Goal: Information Seeking & Learning: Compare options

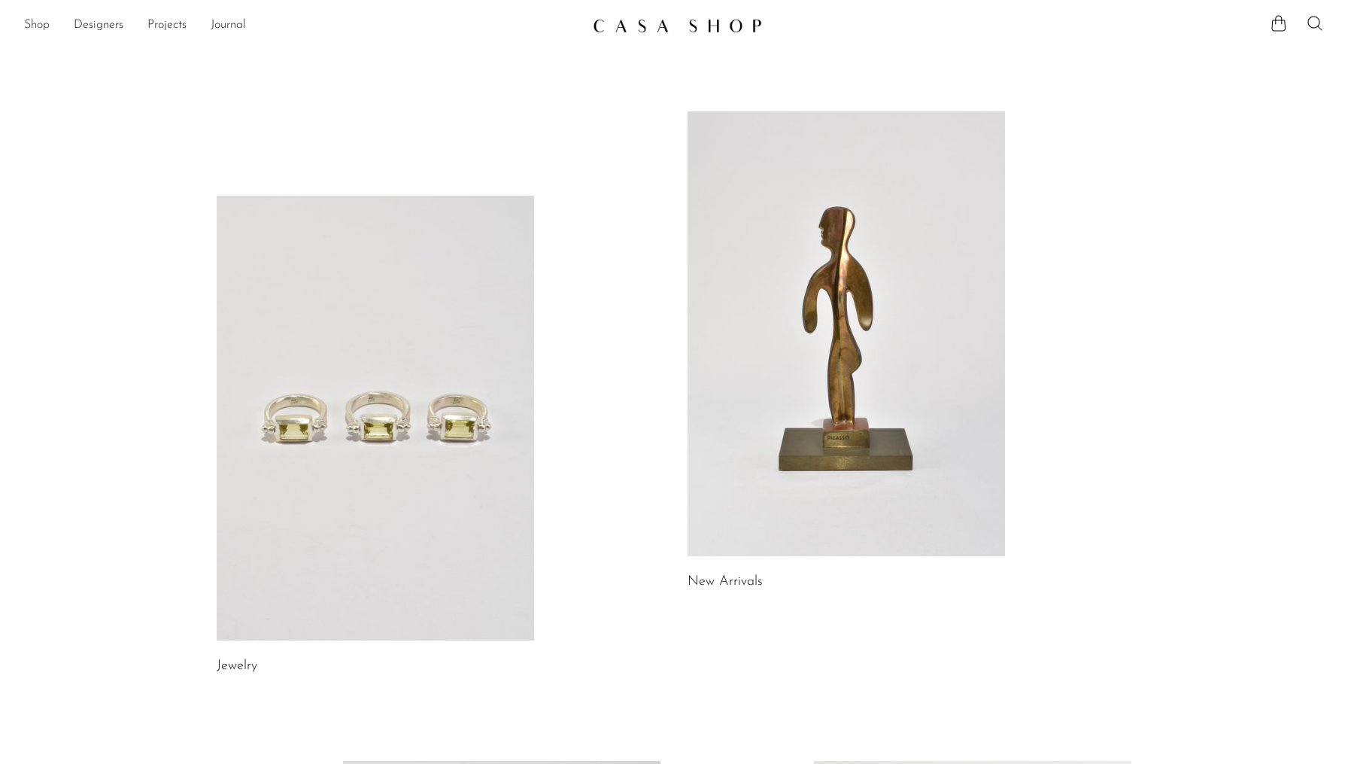
click at [38, 29] on link "Shop" at bounding box center [37, 26] width 26 height 20
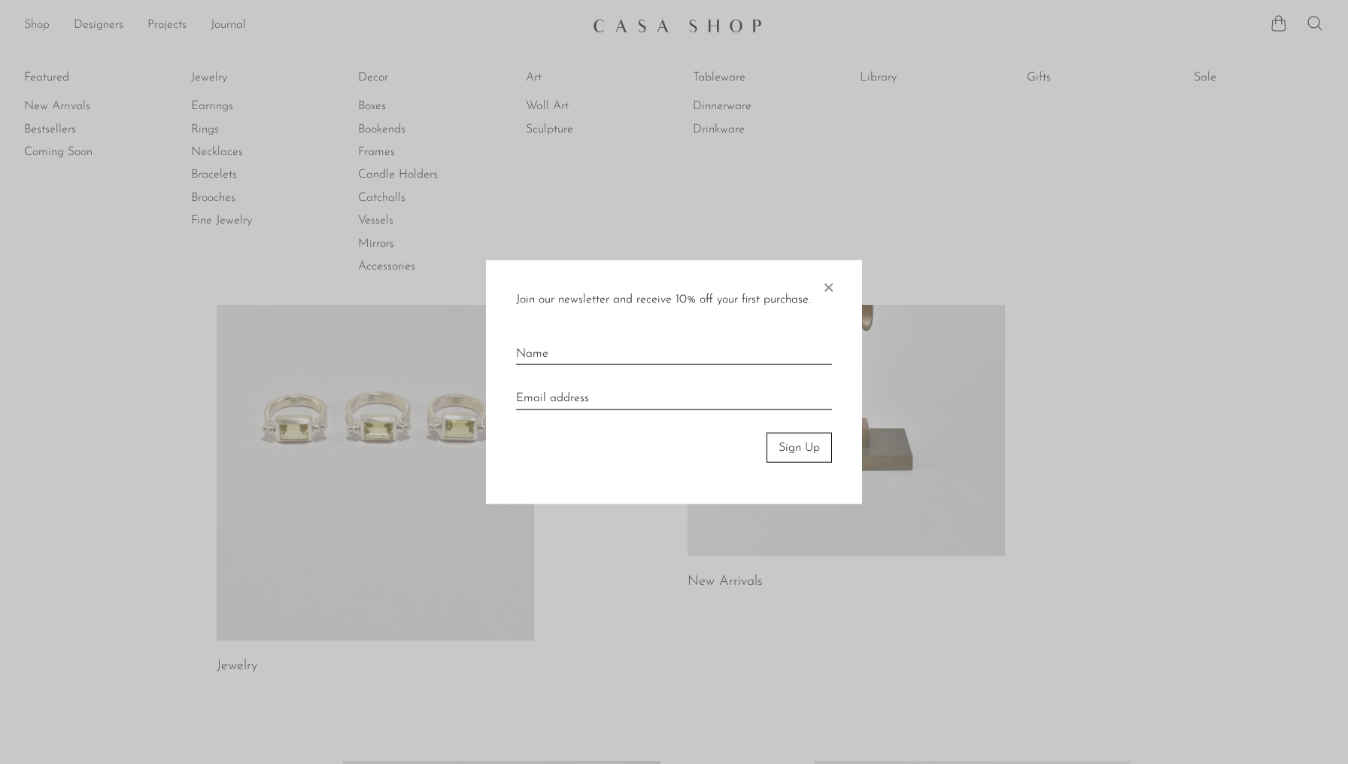
click at [38, 29] on div at bounding box center [674, 382] width 1348 height 764
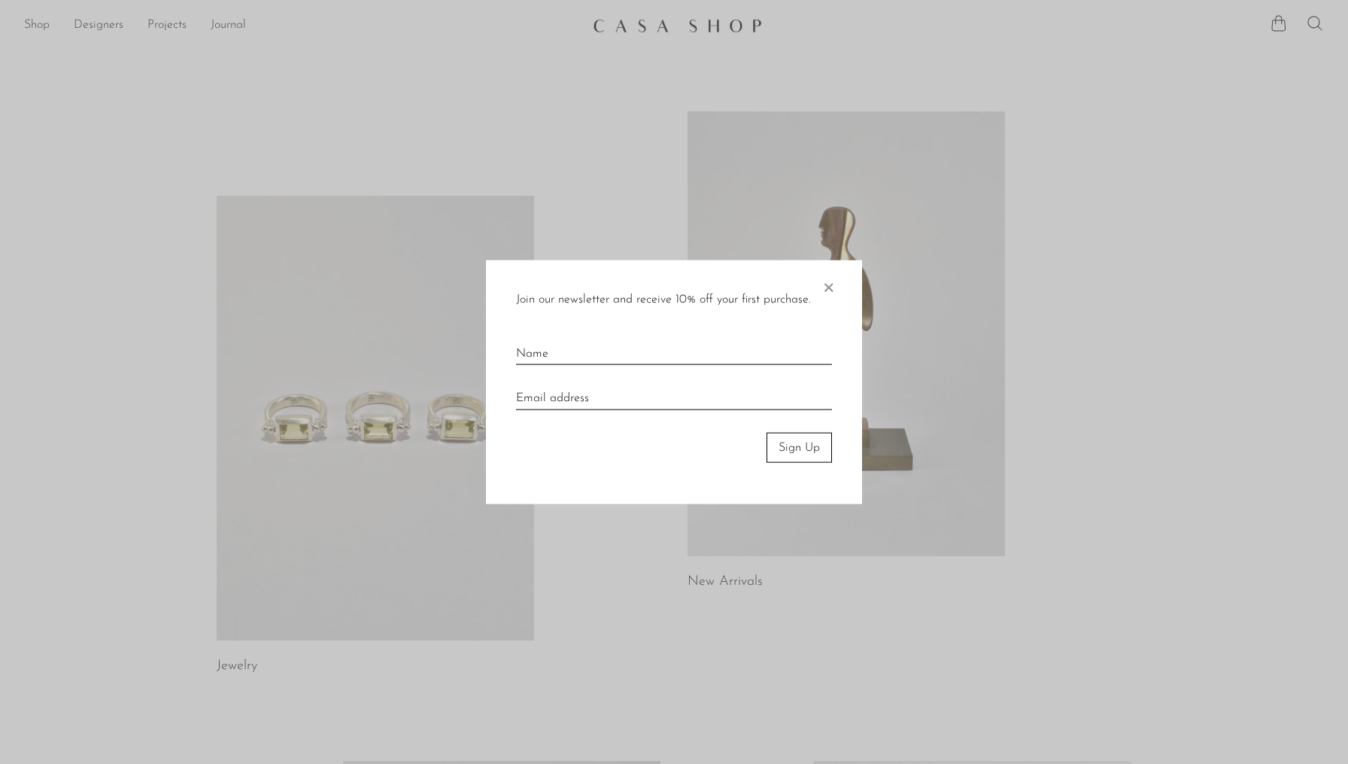
click at [830, 287] on span "×" at bounding box center [828, 284] width 15 height 48
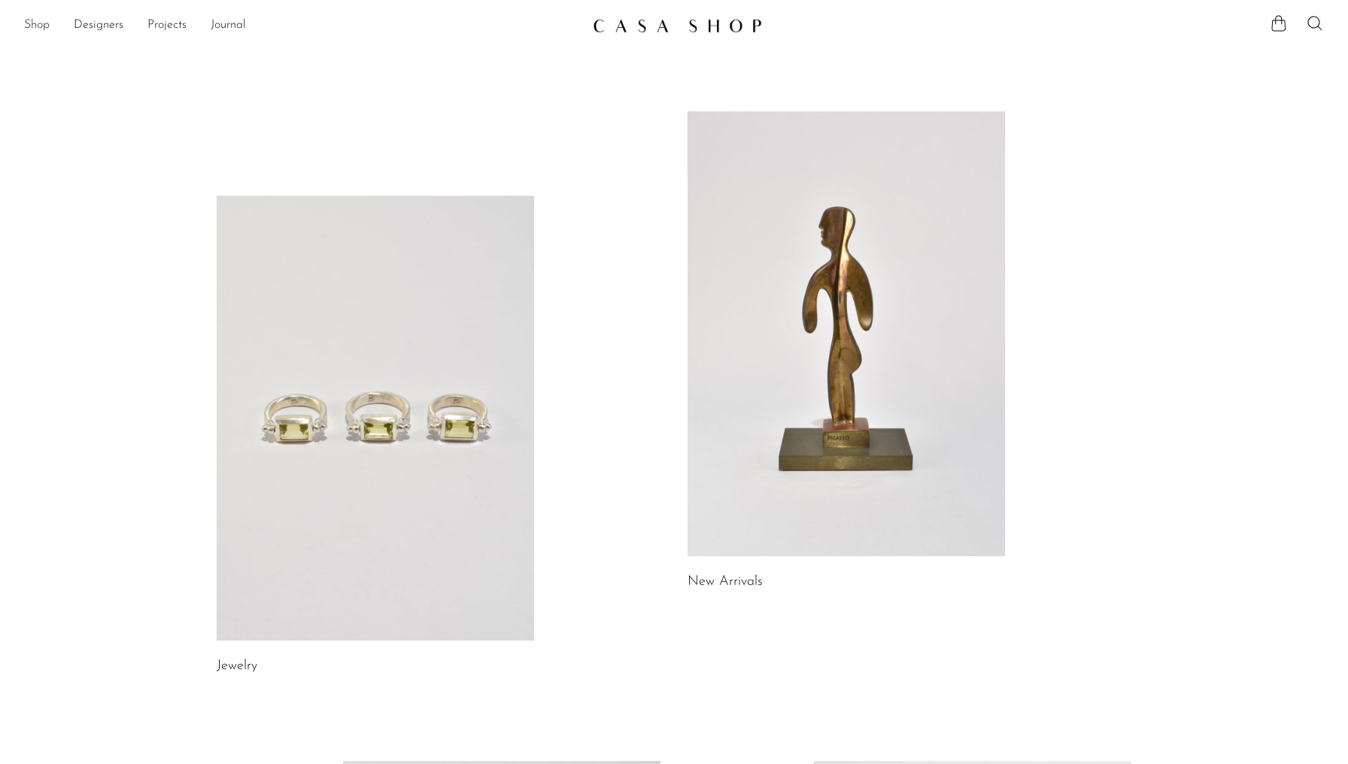
click at [46, 27] on link "Shop" at bounding box center [37, 26] width 26 height 20
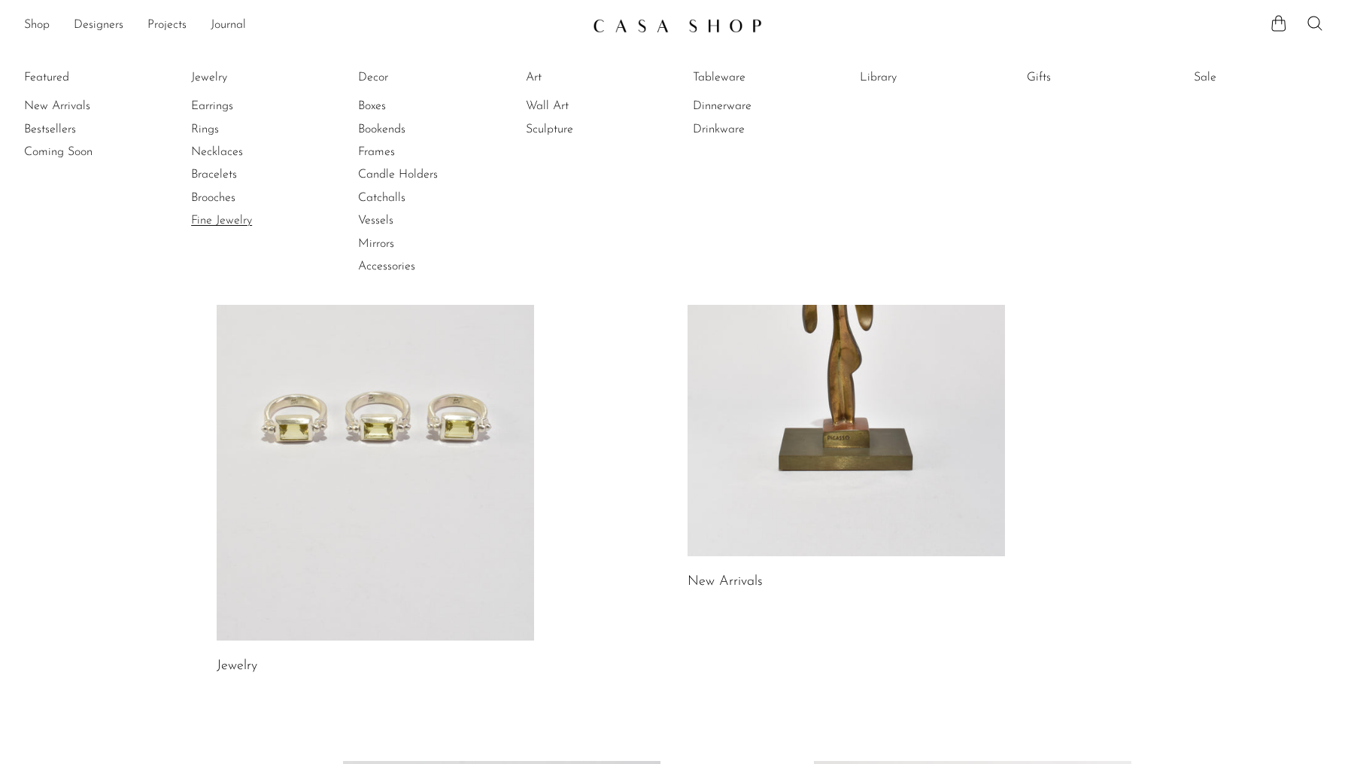
click at [220, 223] on link "Fine Jewelry" at bounding box center [247, 220] width 113 height 17
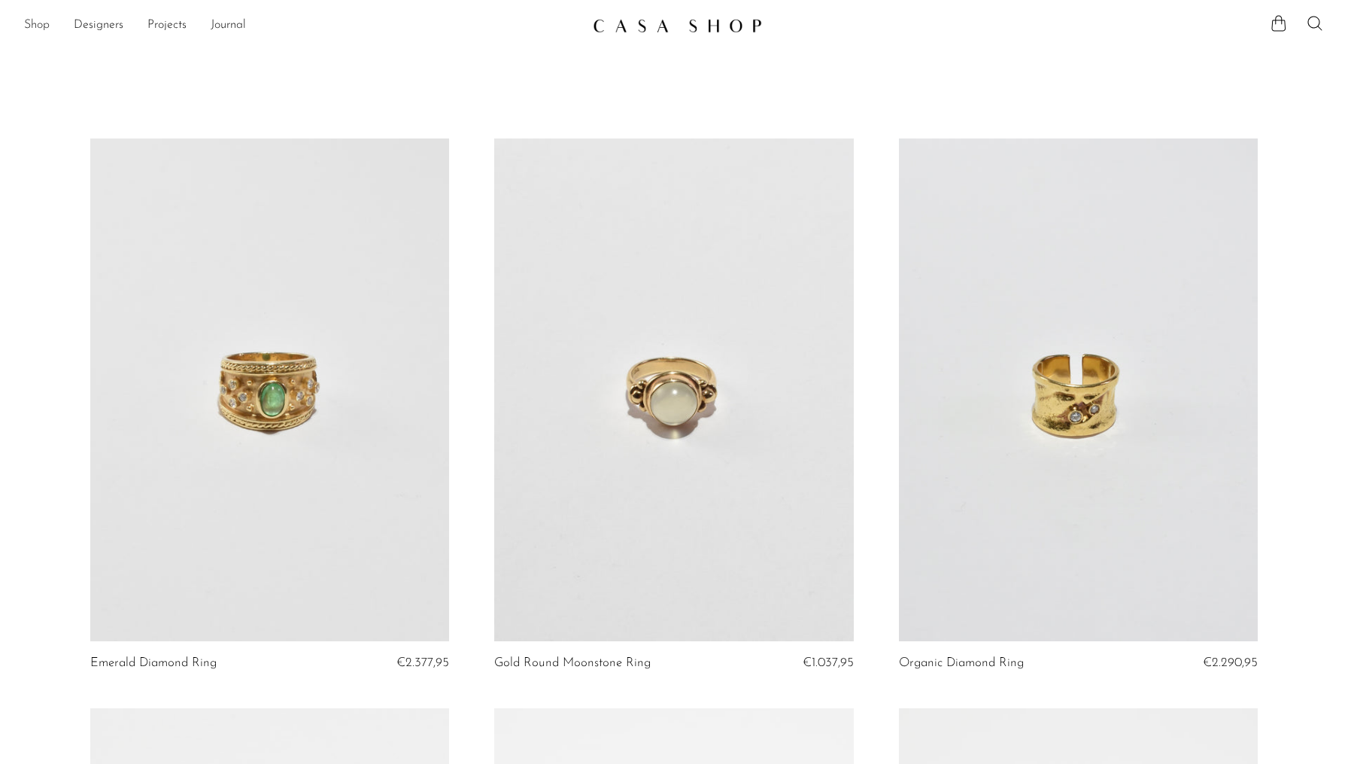
click at [40, 25] on link "Shop" at bounding box center [37, 26] width 26 height 20
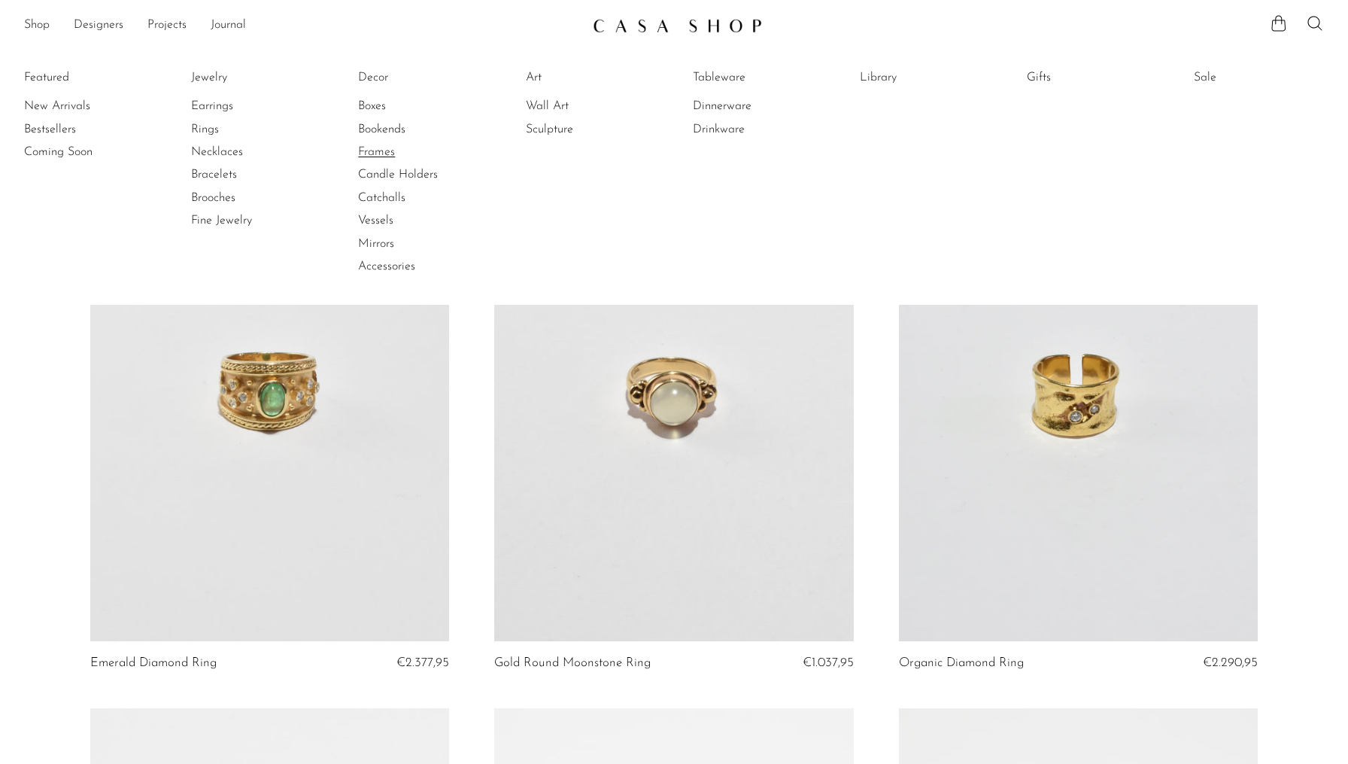
click at [384, 145] on link "Frames" at bounding box center [414, 152] width 113 height 17
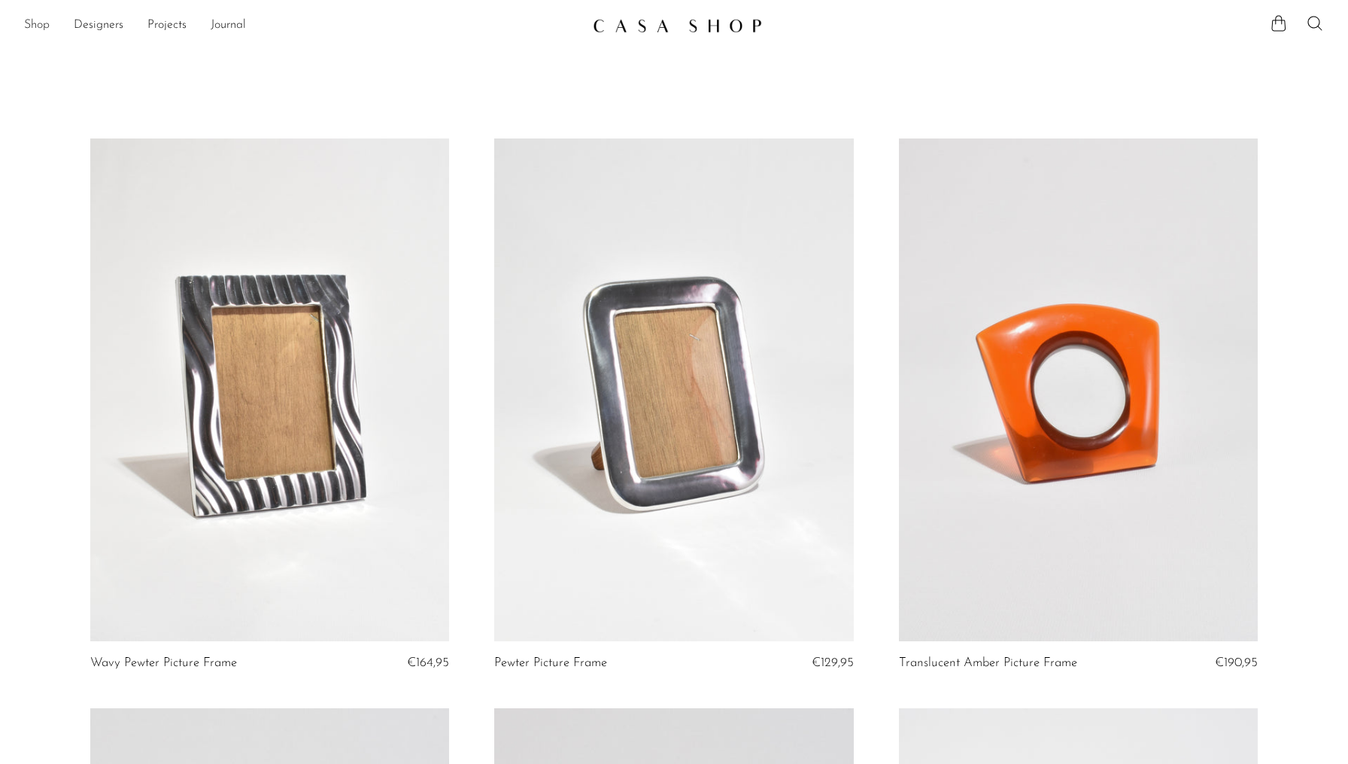
click at [29, 27] on link "Shop" at bounding box center [37, 26] width 26 height 20
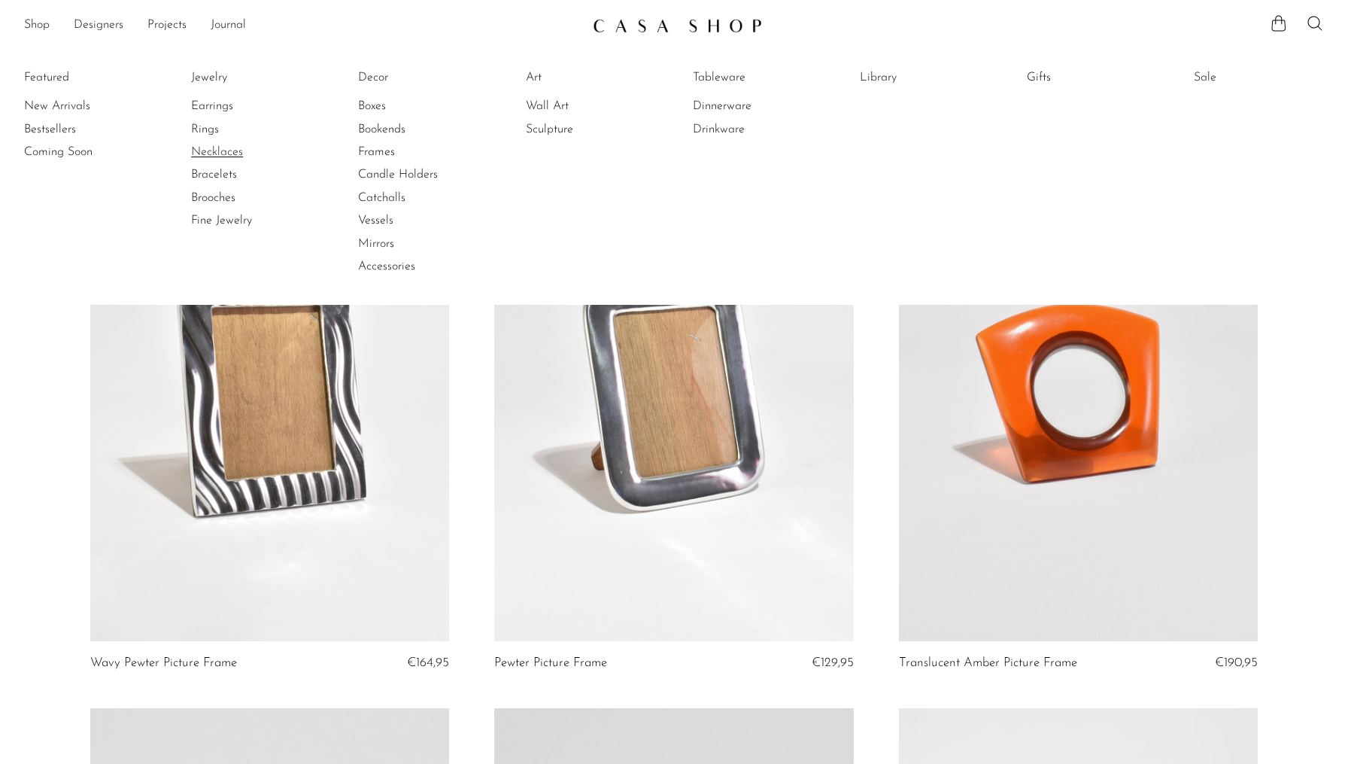
click at [217, 156] on link "Necklaces" at bounding box center [247, 152] width 113 height 17
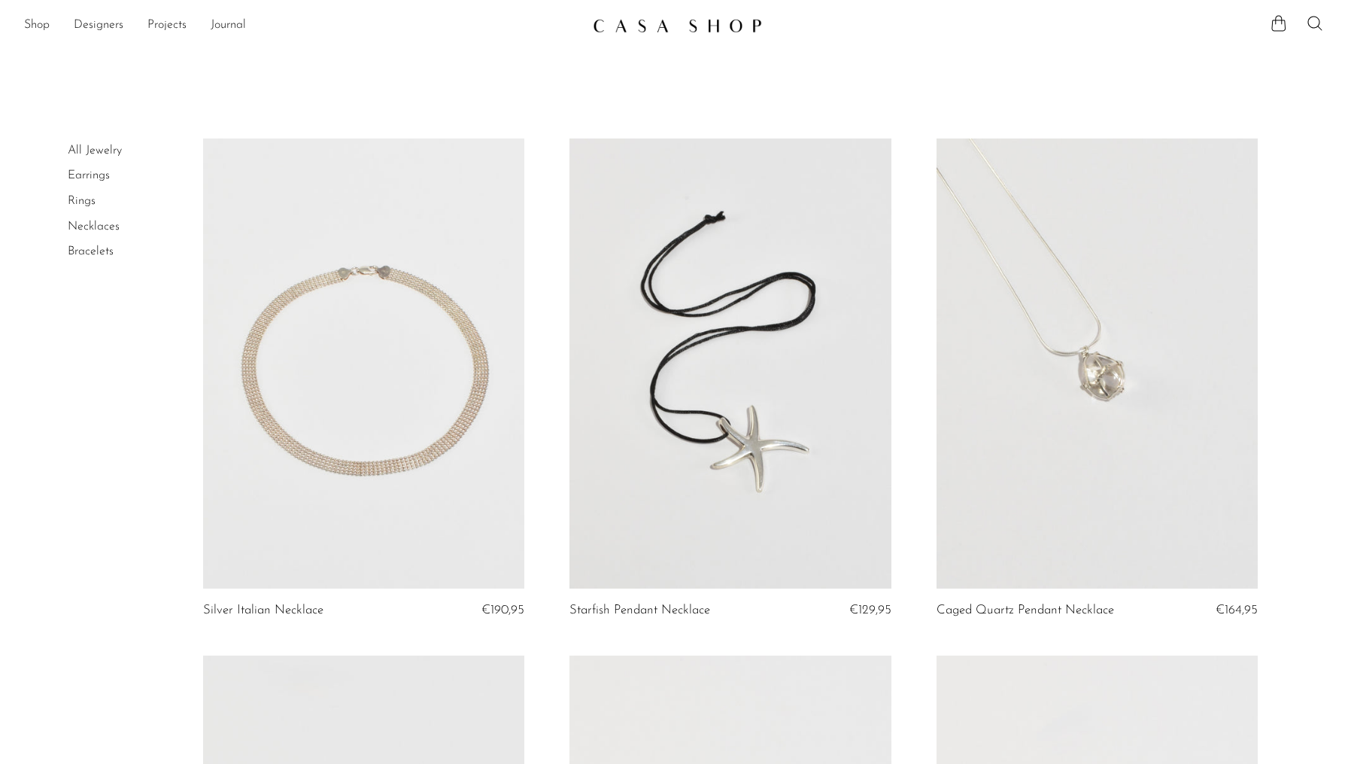
click at [1133, 490] on link at bounding box center [1098, 363] width 322 height 451
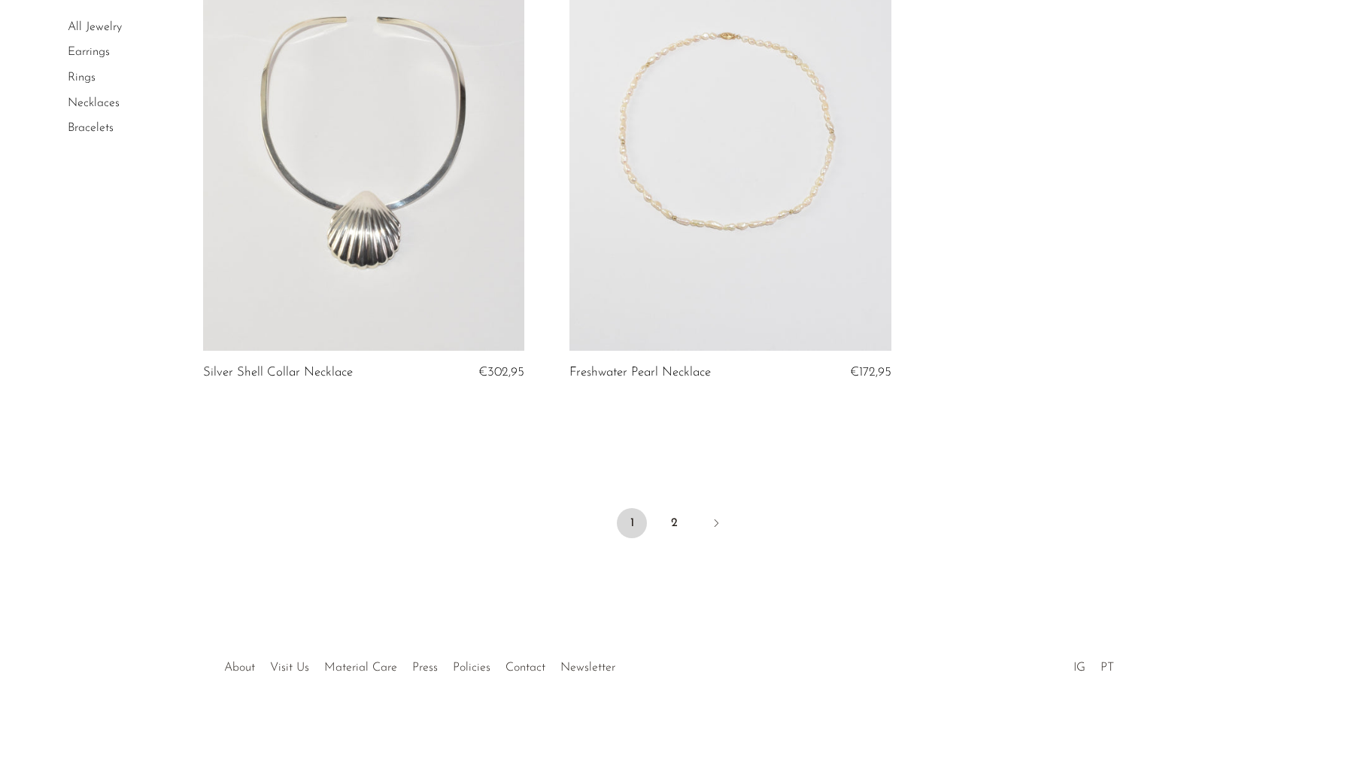
scroll to position [5419, 0]
click at [664, 521] on link "2" at bounding box center [674, 524] width 30 height 30
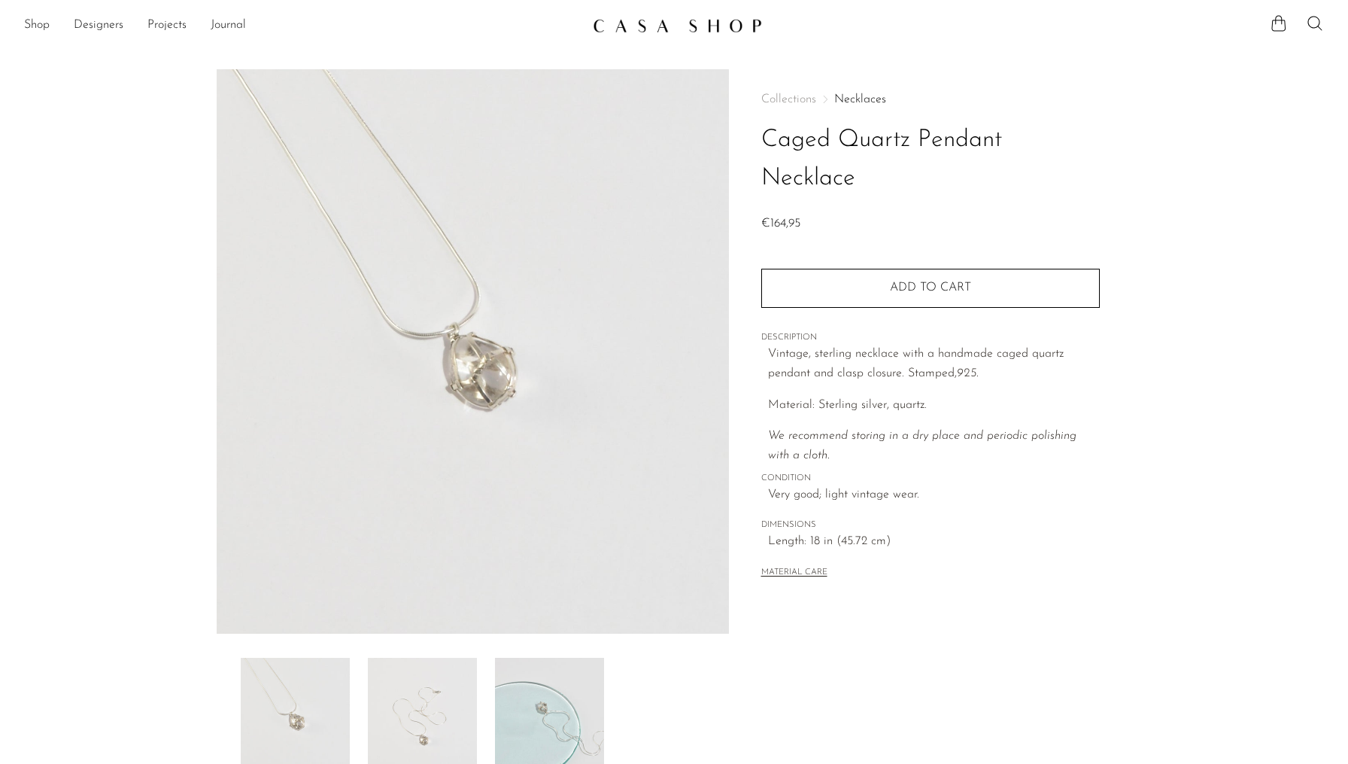
click at [409, 700] on img at bounding box center [422, 717] width 109 height 120
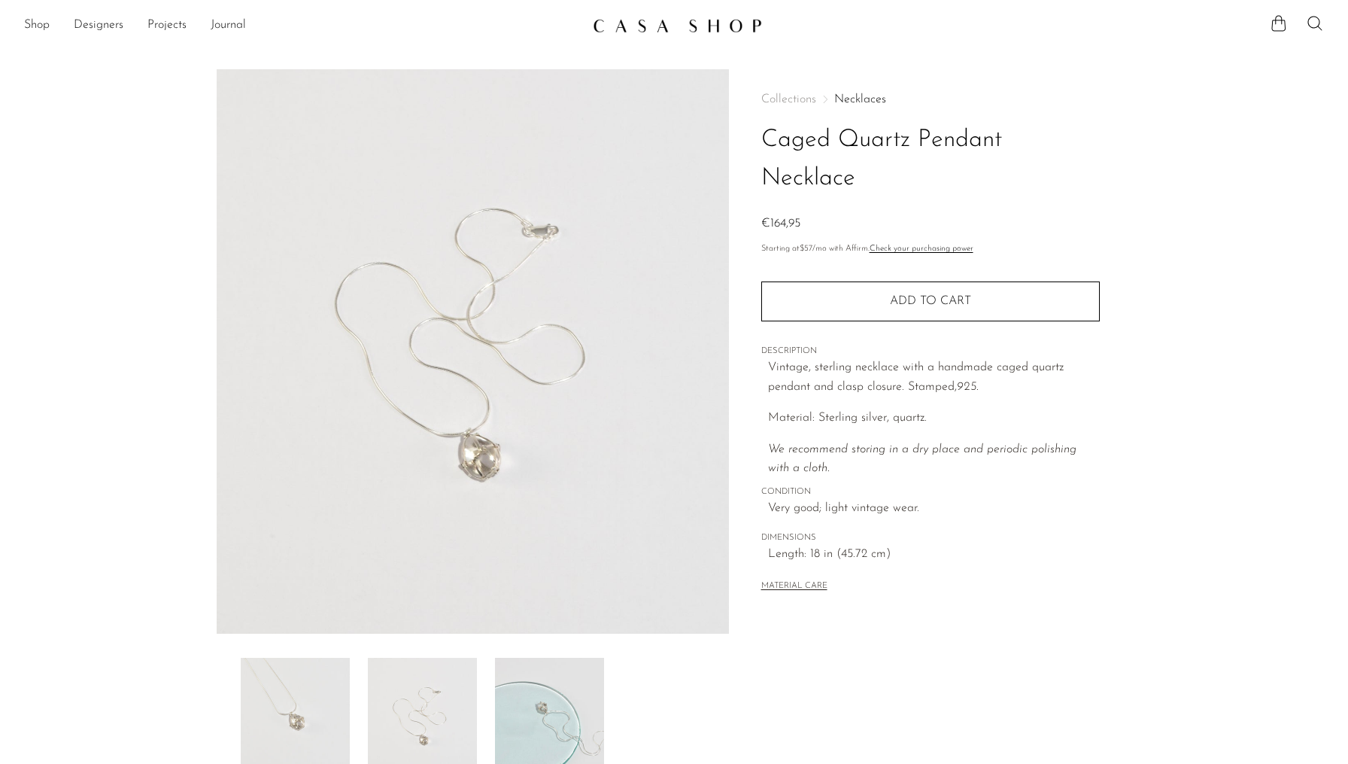
click at [549, 709] on img at bounding box center [549, 717] width 109 height 120
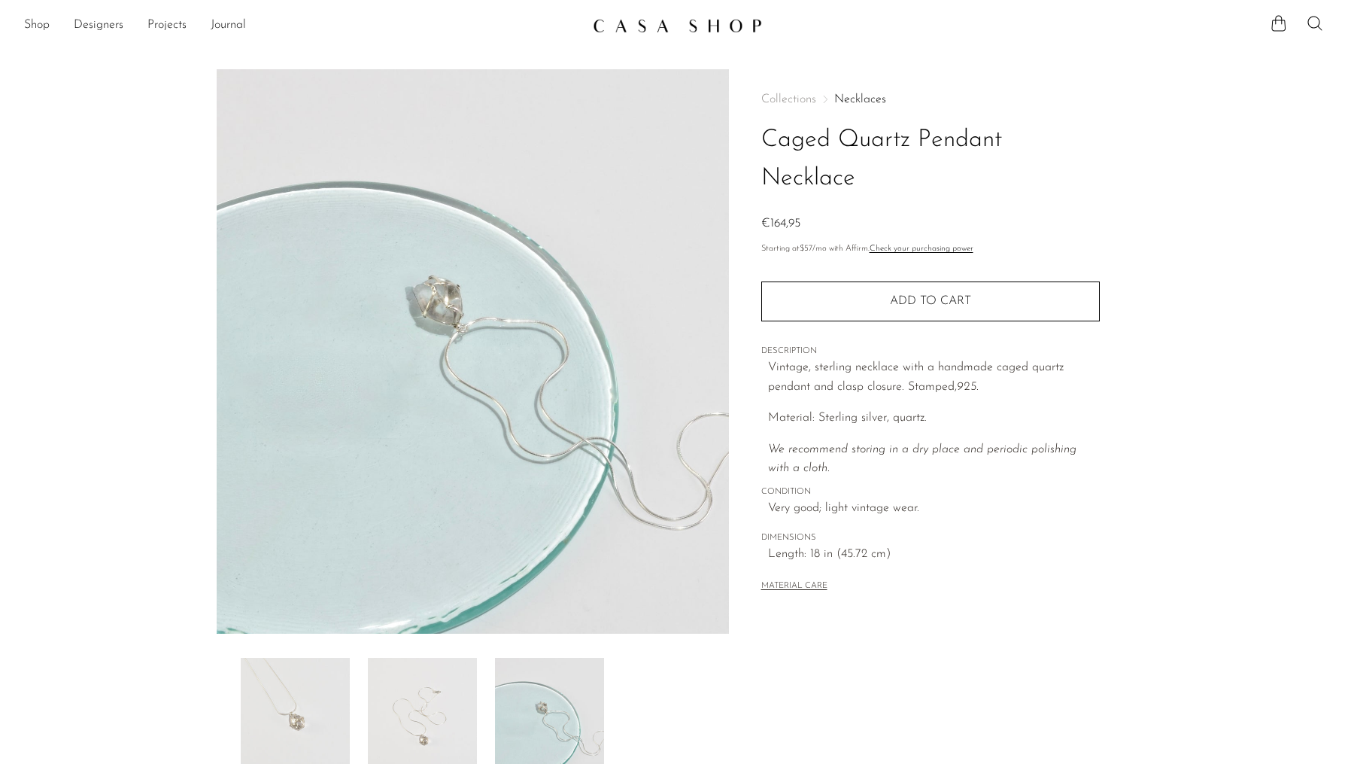
click at [301, 684] on img at bounding box center [295, 717] width 109 height 120
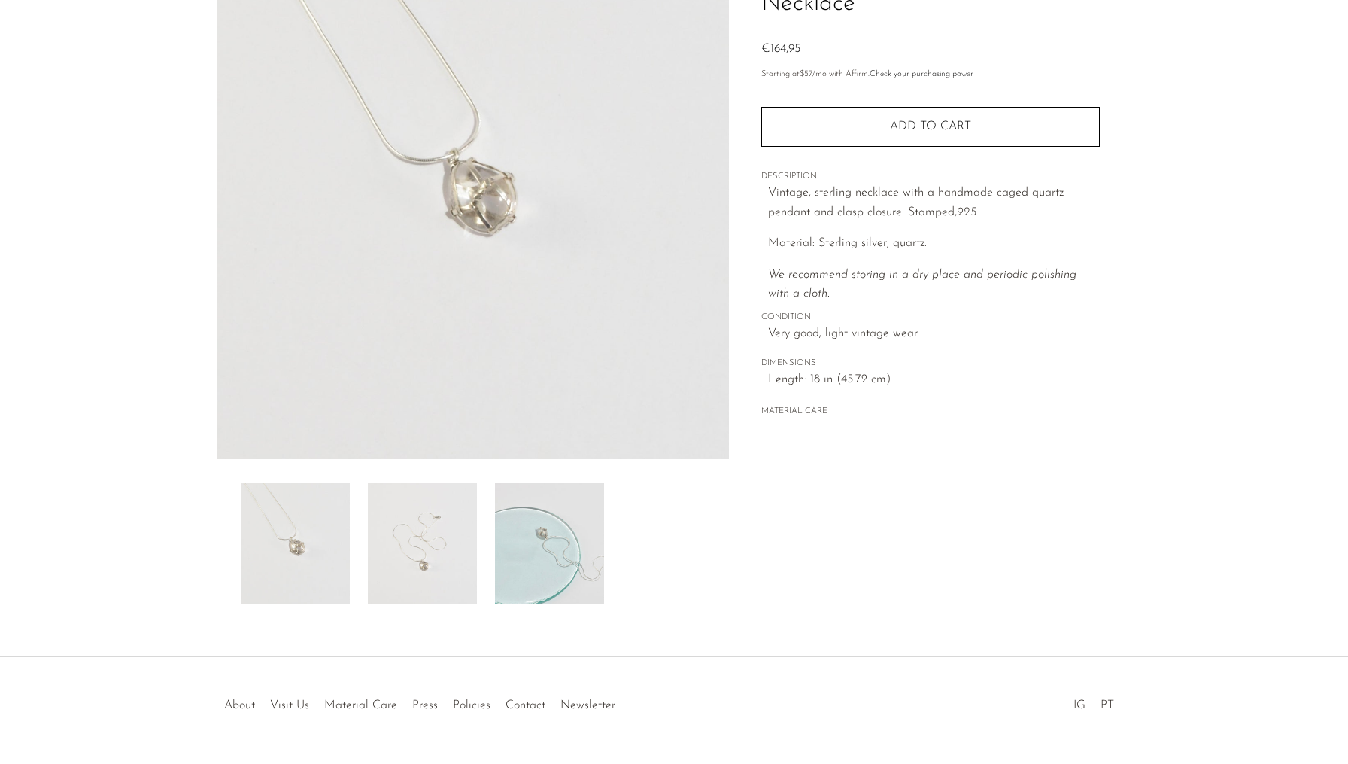
scroll to position [175, 0]
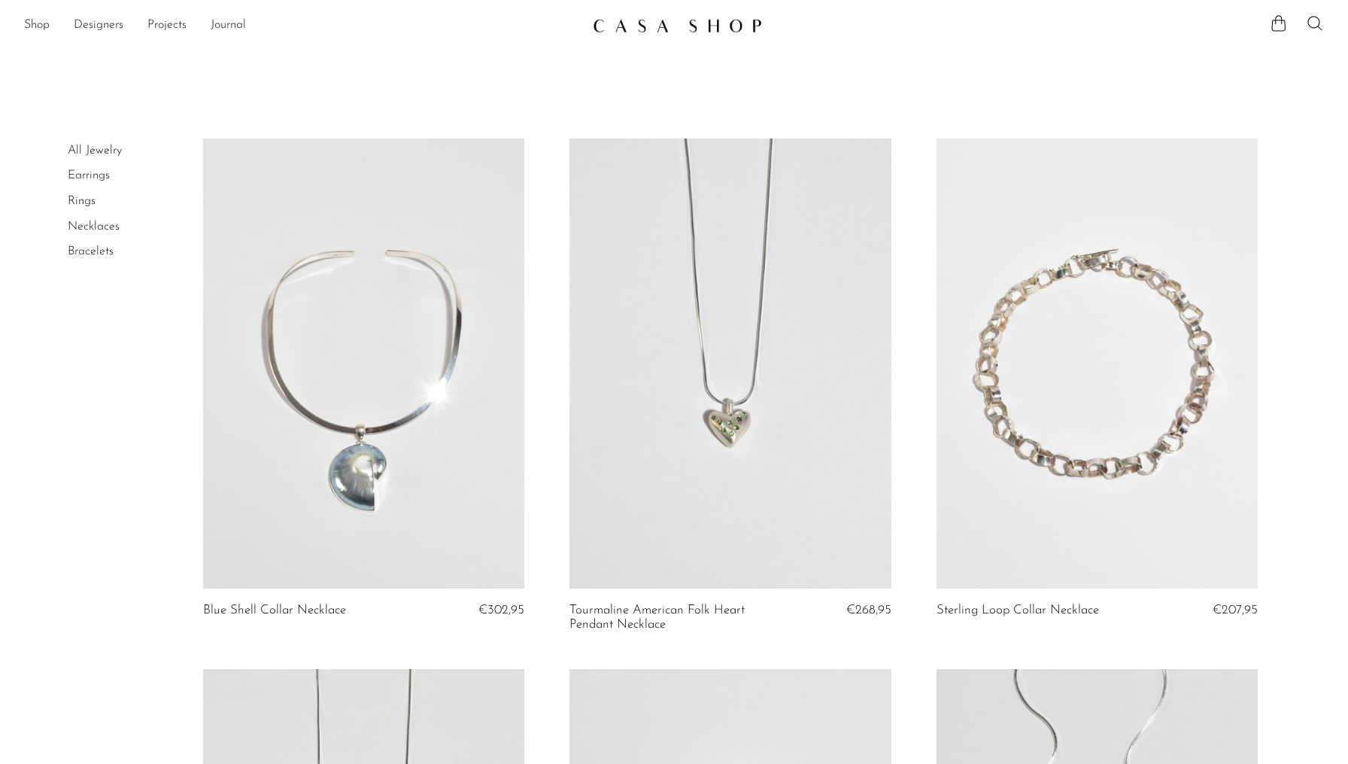
click at [99, 252] on link "Bracelets" at bounding box center [91, 251] width 46 height 12
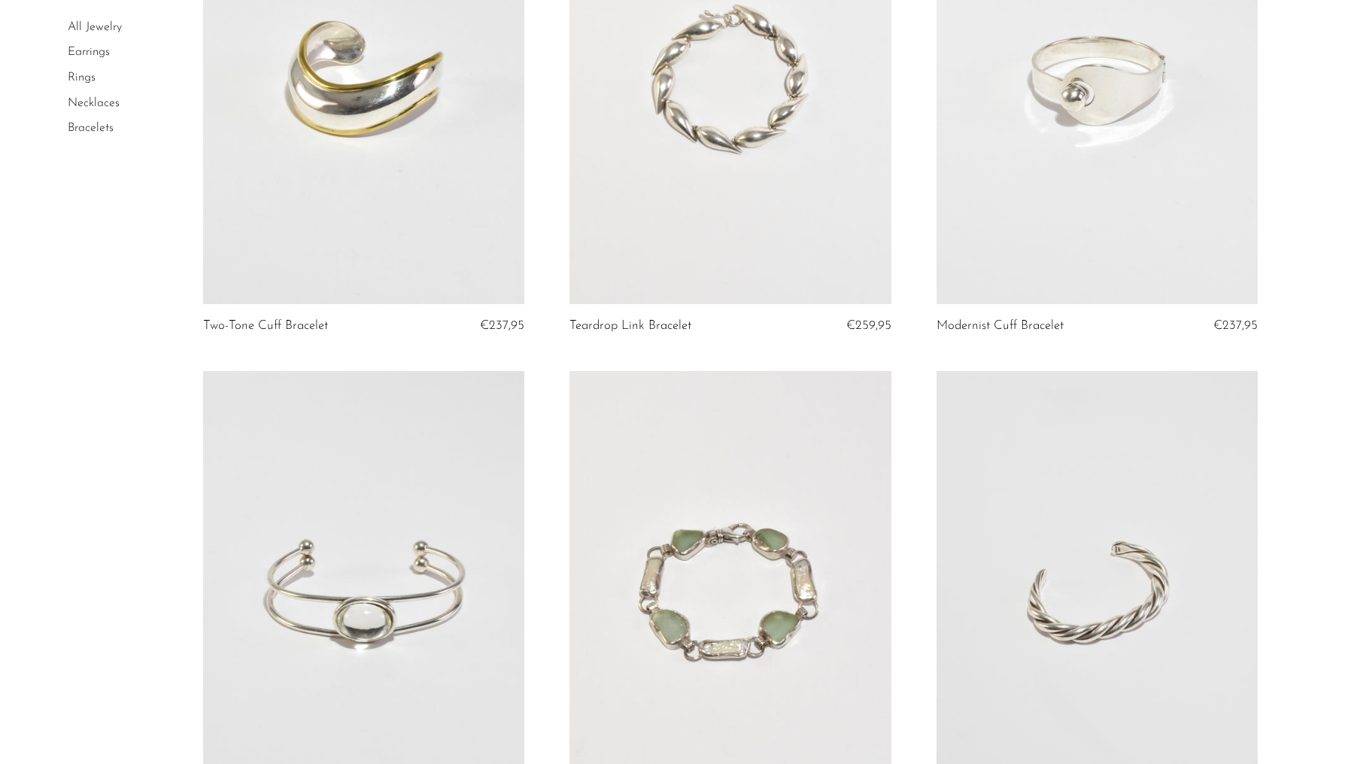
scroll to position [238, 0]
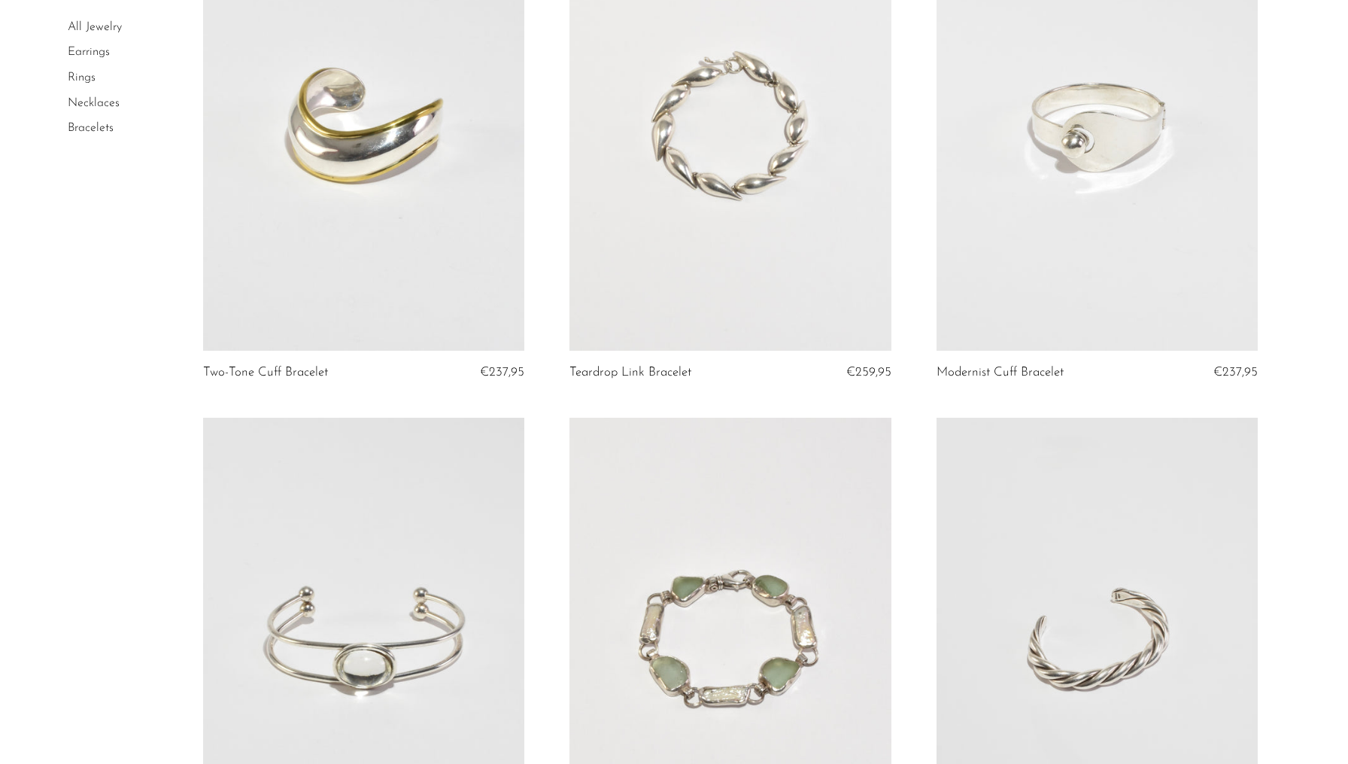
click at [99, 50] on link "Earrings" at bounding box center [89, 53] width 42 height 12
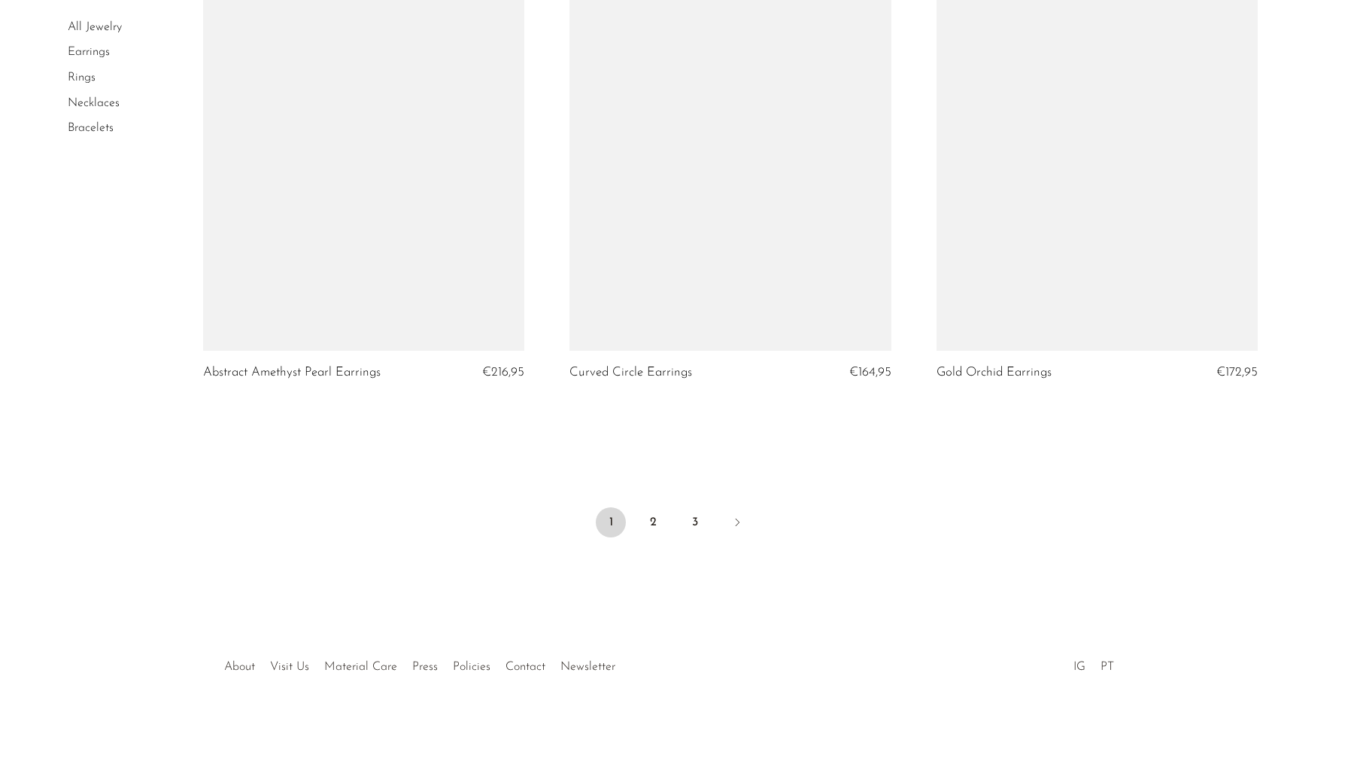
scroll to position [5922, 0]
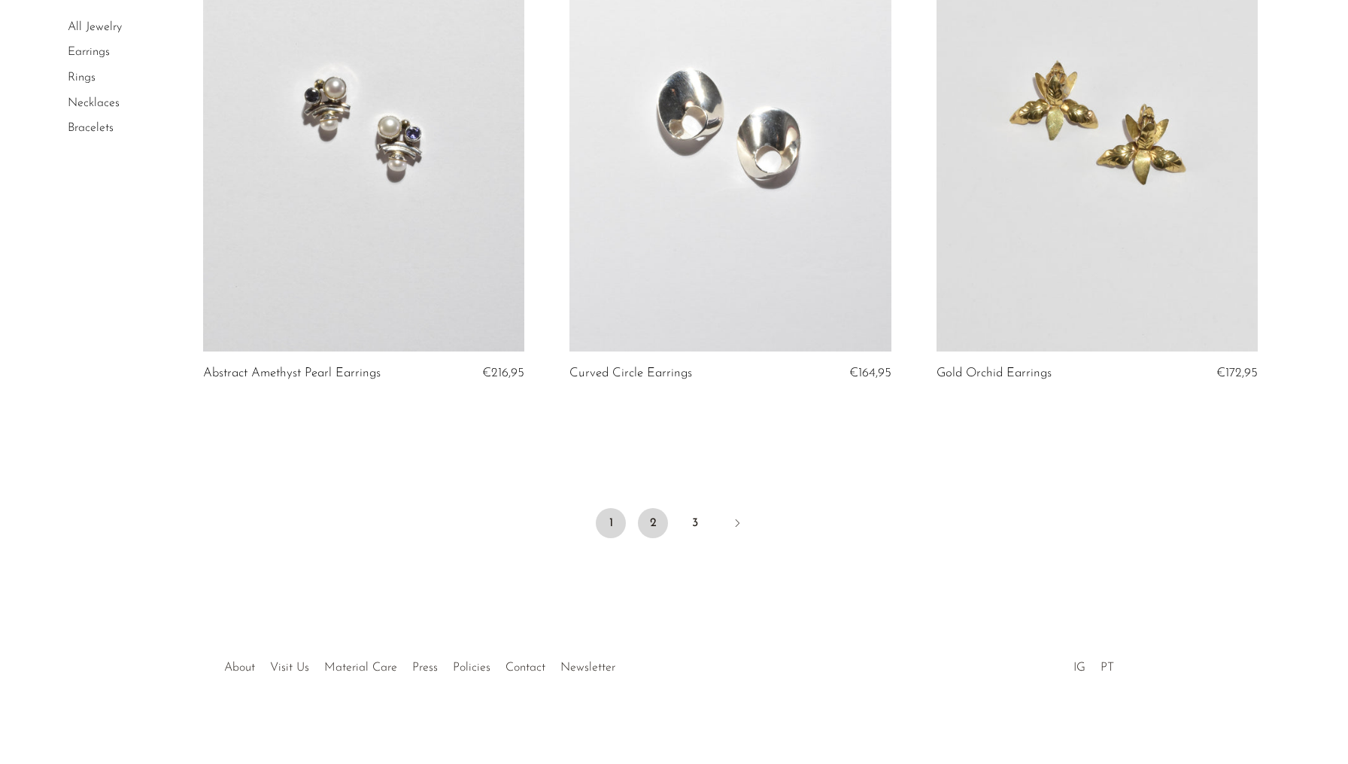
click at [654, 524] on link "2" at bounding box center [653, 523] width 30 height 30
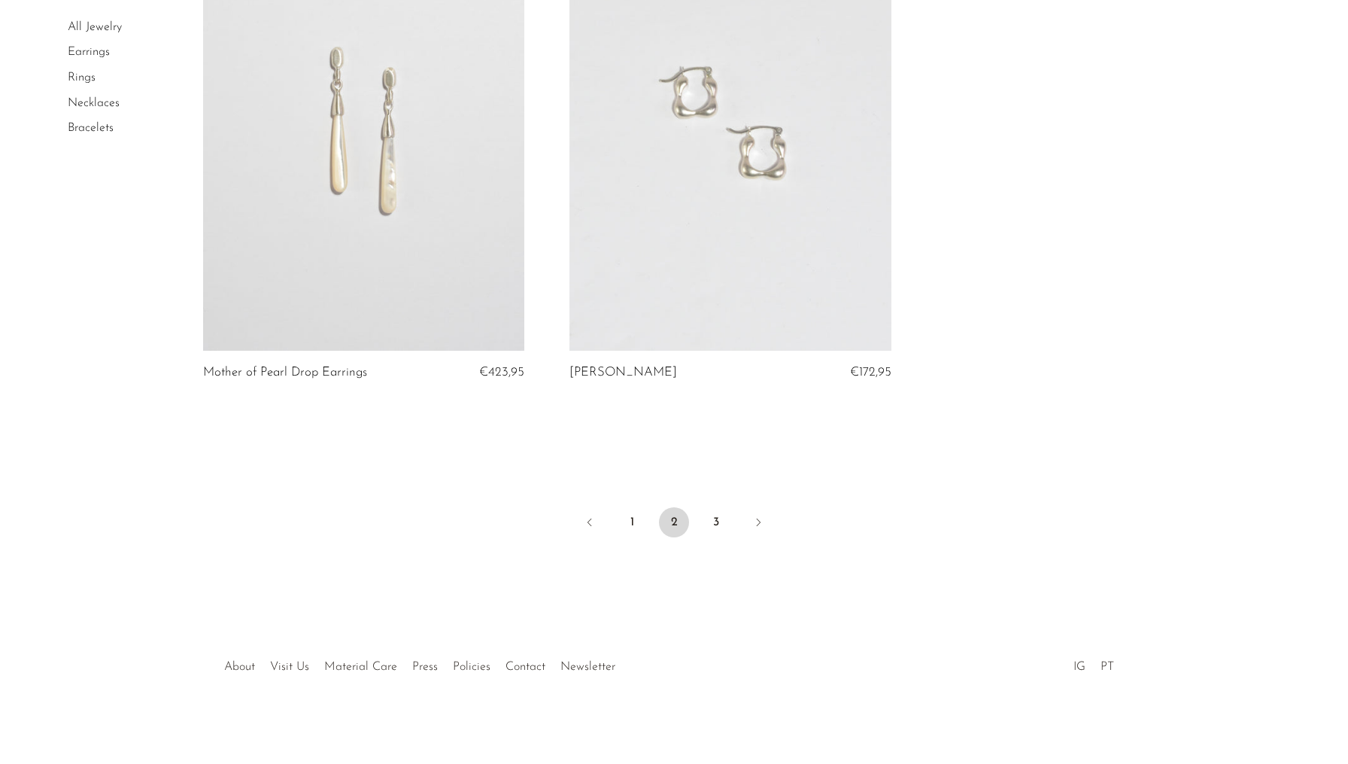
scroll to position [5922, 0]
click at [715, 521] on link "3" at bounding box center [716, 523] width 30 height 30
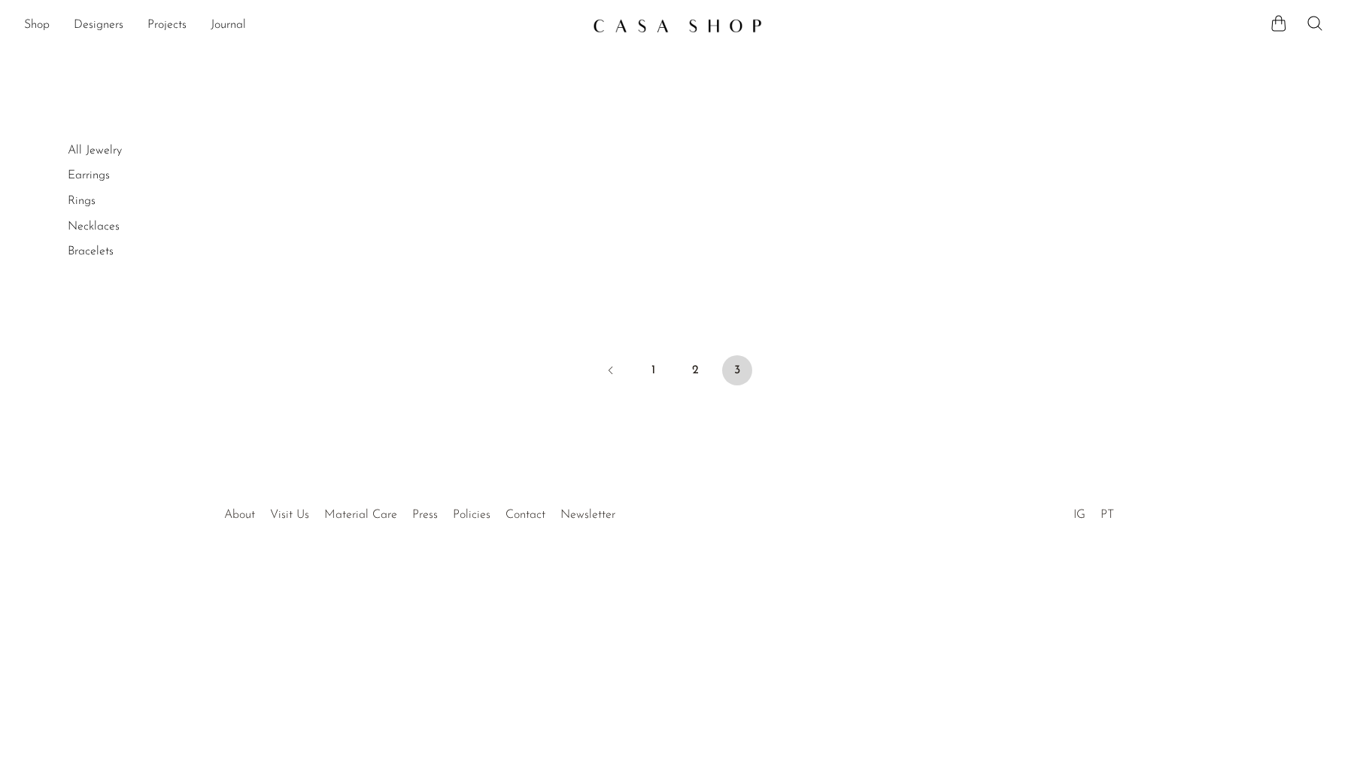
click at [104, 149] on link "All Jewelry" at bounding box center [95, 150] width 54 height 12
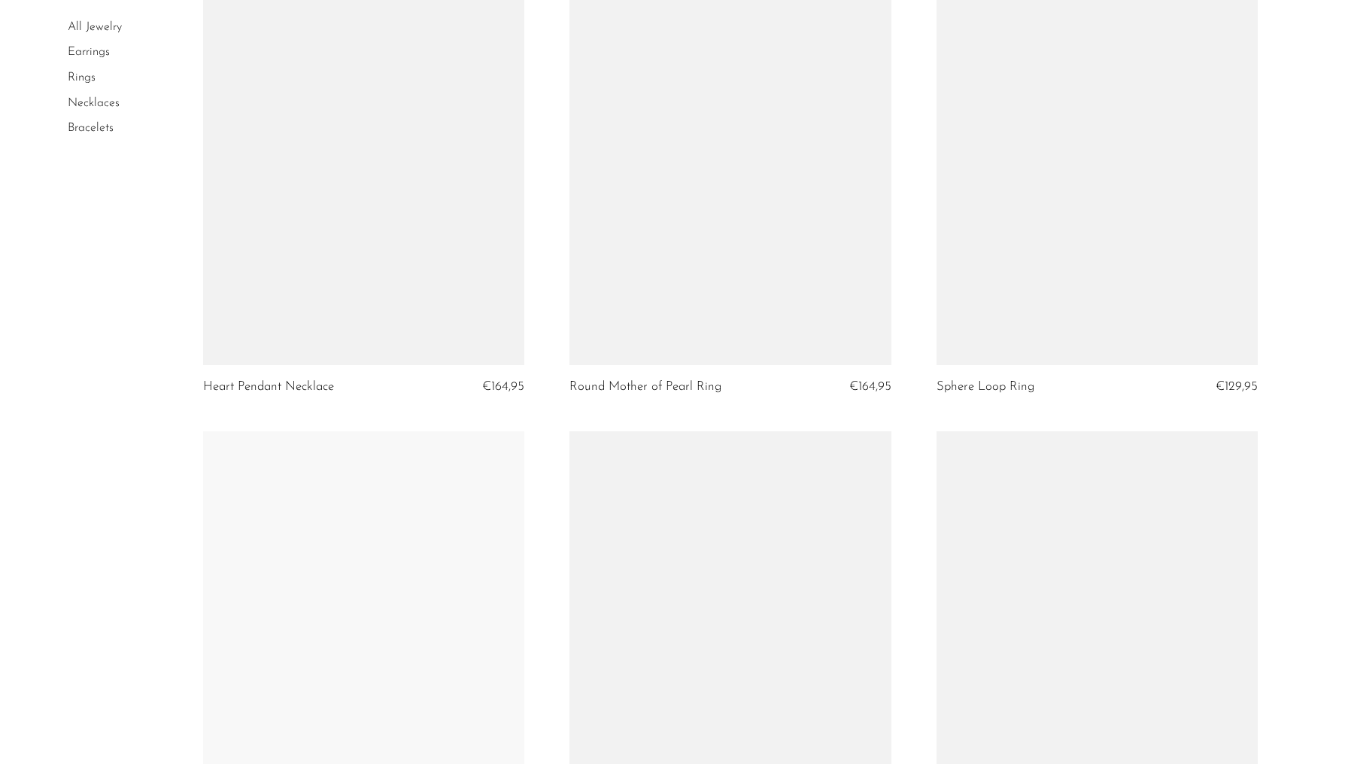
scroll to position [3771, 0]
